Goal: Transaction & Acquisition: Purchase product/service

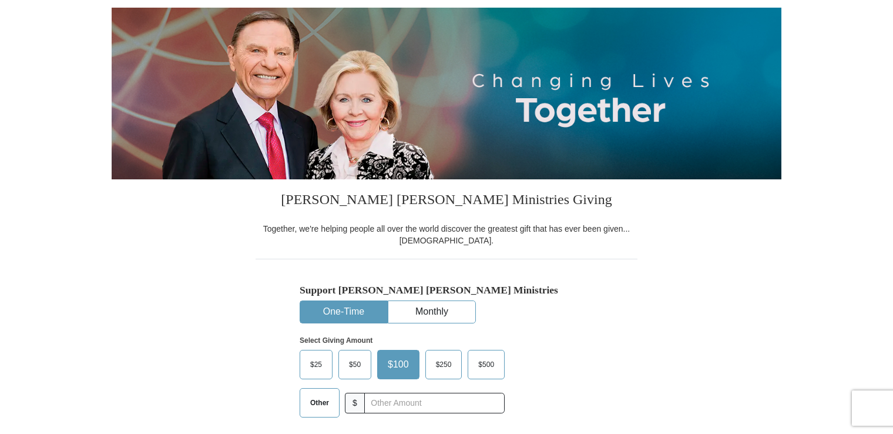
scroll to position [118, 0]
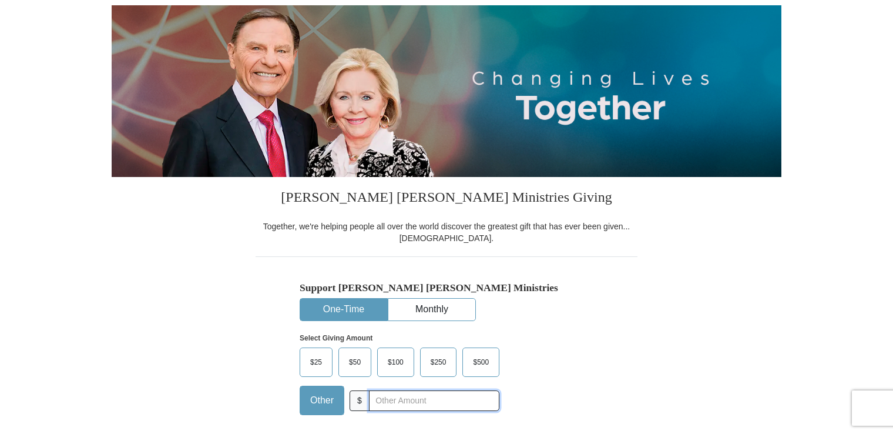
click at [384, 399] on input "text" at bounding box center [434, 400] width 130 height 21
type input "20"
click at [601, 361] on div "Support [PERSON_NAME] [PERSON_NAME] Ministries One-Time Monthly Select Giving A…" at bounding box center [447, 340] width 382 height 168
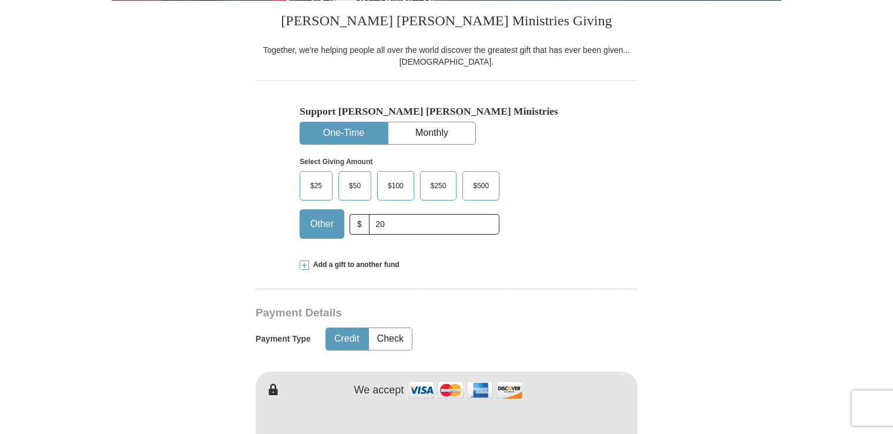
scroll to position [411, 0]
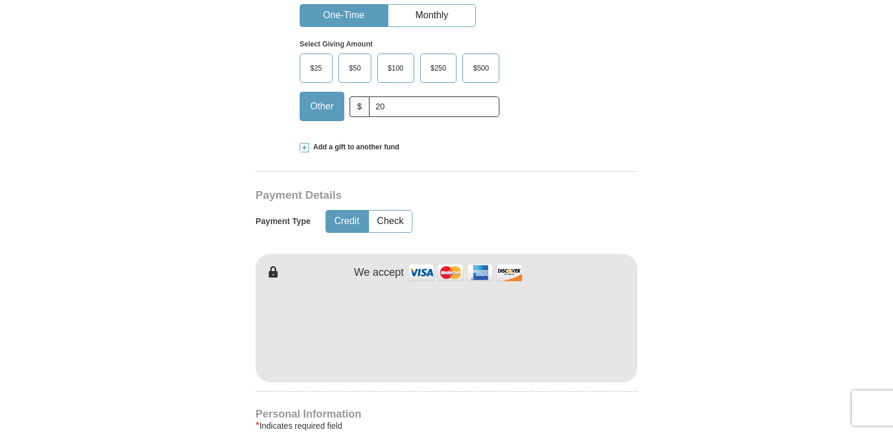
click at [691, 177] on form "Already have an account? Sign in for faster giving. Don't have an account? Crea…" at bounding box center [447, 357] width 670 height 1442
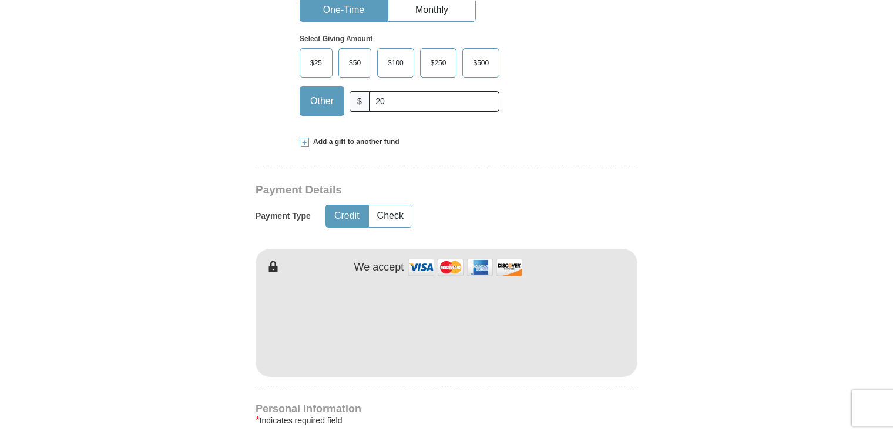
scroll to position [529, 0]
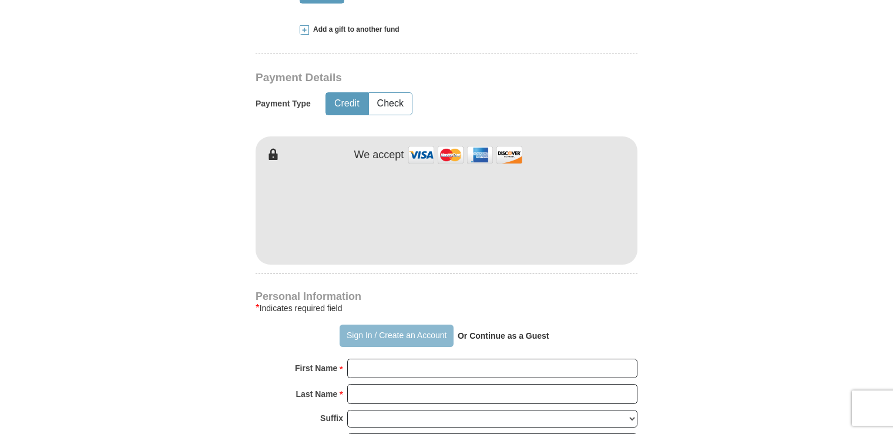
click at [404, 329] on button "Sign In / Create an Account" at bounding box center [396, 335] width 113 height 22
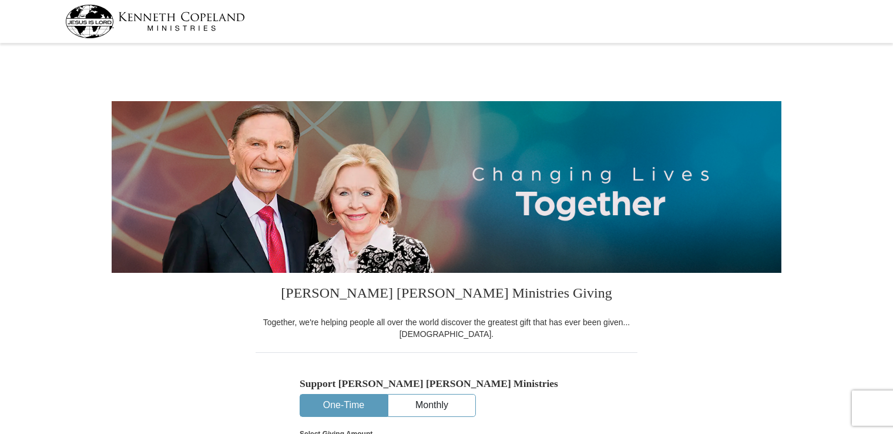
select select "OK"
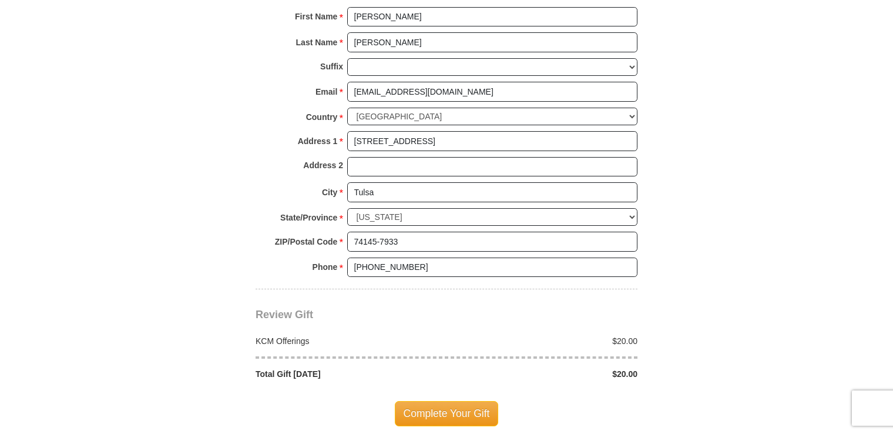
scroll to position [823, 0]
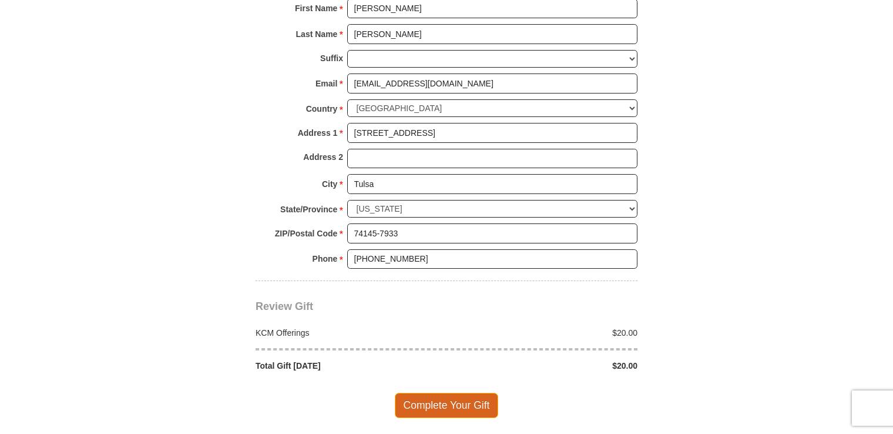
click at [488, 393] on span "Complete Your Gift" at bounding box center [447, 405] width 104 height 25
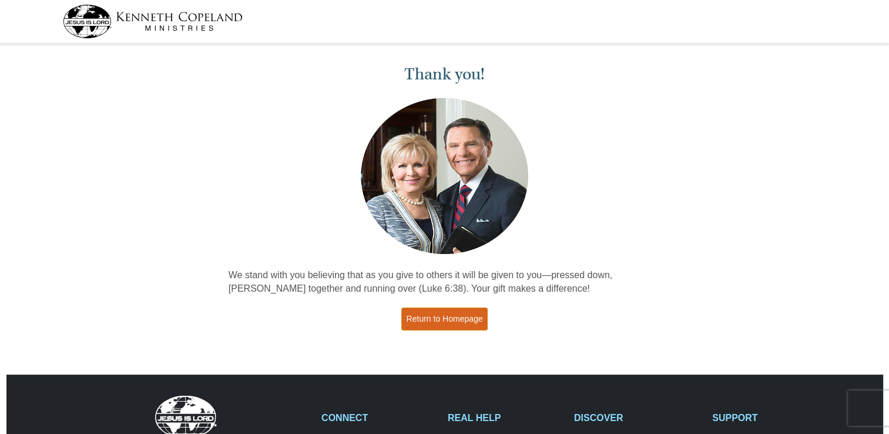
click at [470, 317] on link "Return to Homepage" at bounding box center [444, 318] width 87 height 23
